Goal: Navigation & Orientation: Find specific page/section

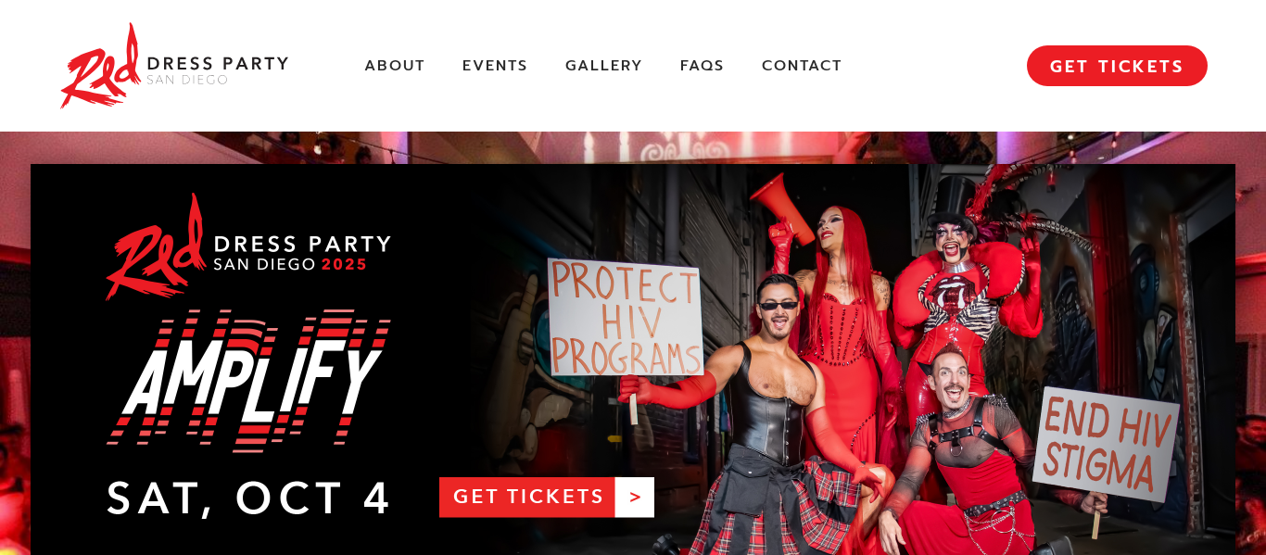
drag, startPoint x: 749, startPoint y: 236, endPoint x: 814, endPoint y: 284, distance: 80.3
click at [814, 284] on link "RDPSD 2025 Banner" at bounding box center [633, 363] width 1205 height 399
drag, startPoint x: 624, startPoint y: 282, endPoint x: 691, endPoint y: 315, distance: 74.6
click at [691, 315] on link "RDPSD 2025 Banner" at bounding box center [633, 363] width 1205 height 399
drag, startPoint x: 864, startPoint y: 238, endPoint x: 1233, endPoint y: 104, distance: 392.7
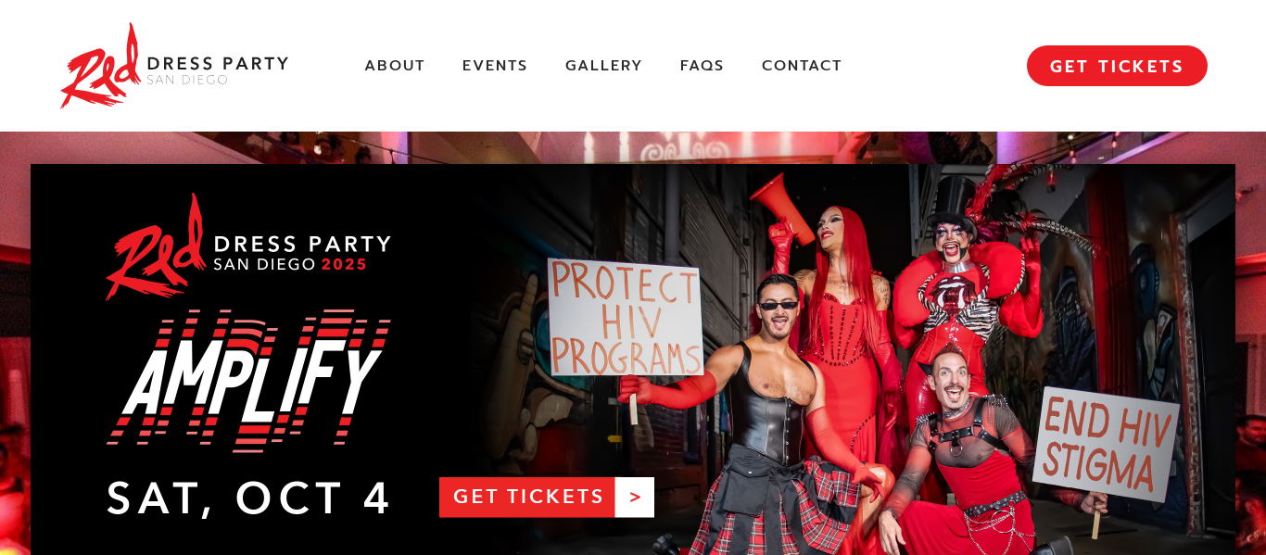
click at [396, 67] on link "About" at bounding box center [394, 66] width 61 height 19
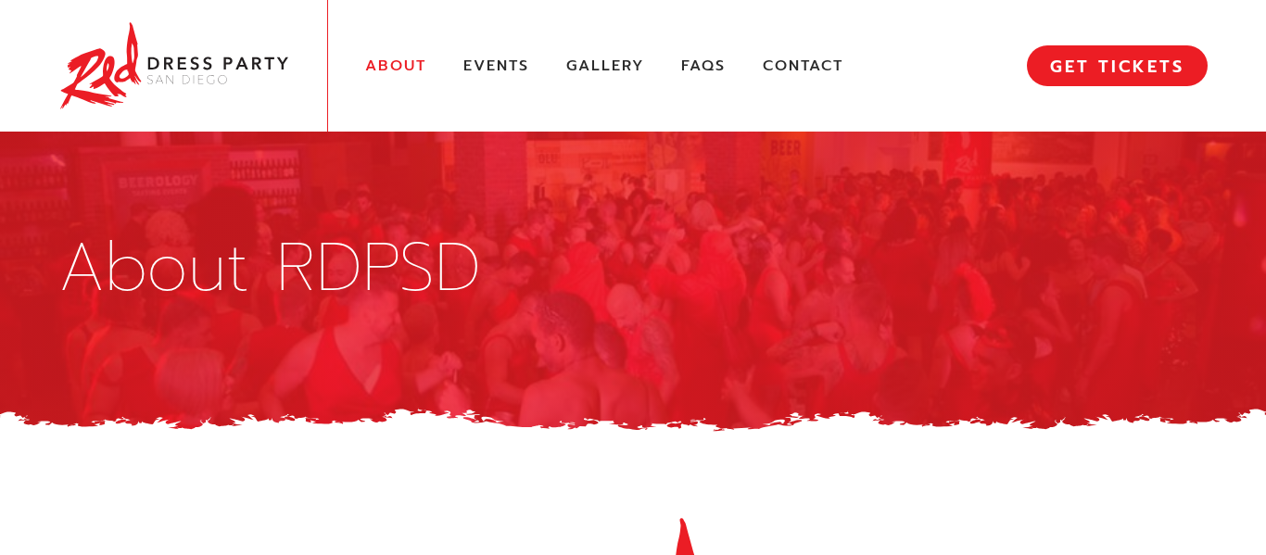
click at [249, 63] on img at bounding box center [174, 66] width 232 height 95
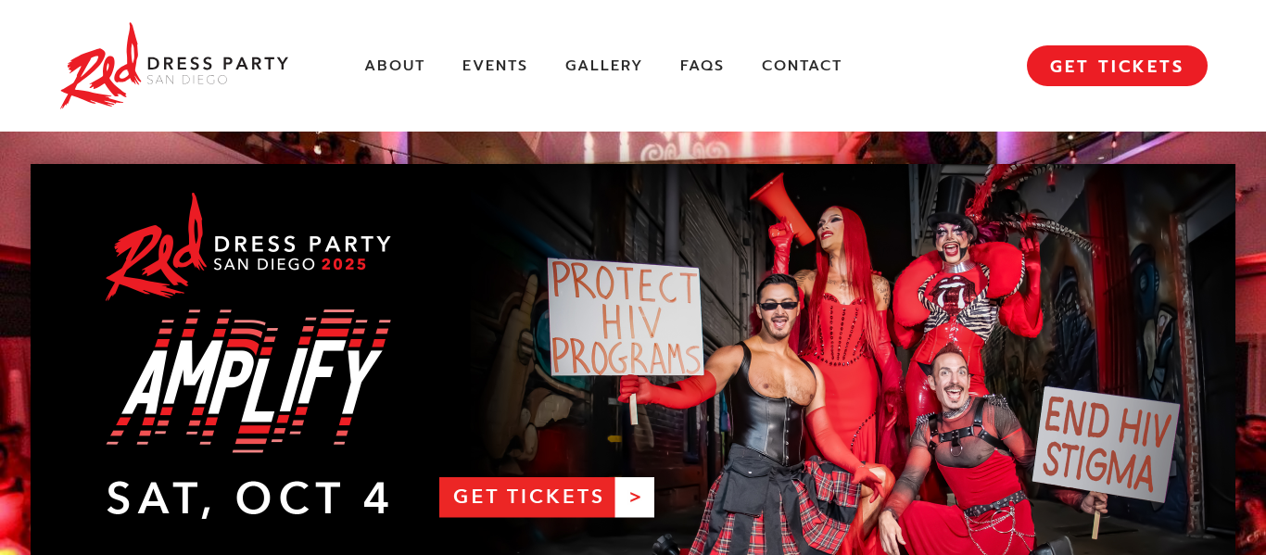
drag, startPoint x: 797, startPoint y: 266, endPoint x: 1147, endPoint y: 172, distance: 361.8
click at [1147, 172] on link "RDPSD 2025 Banner" at bounding box center [633, 363] width 1205 height 399
click at [609, 70] on link "Gallery" at bounding box center [605, 66] width 78 height 19
drag, startPoint x: 192, startPoint y: 44, endPoint x: 566, endPoint y: 27, distance: 374.9
click at [568, 32] on div "About Events Gallery FAQs Contact MENU GET TICKETS" at bounding box center [633, 66] width 1150 height 132
